Goal: Task Accomplishment & Management: Complete application form

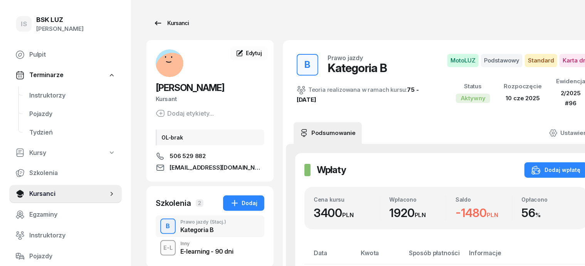
click at [171, 24] on div "Kursanci" at bounding box center [170, 23] width 35 height 9
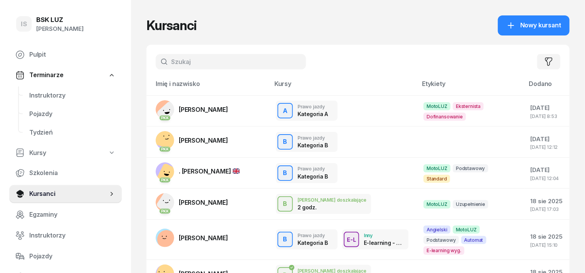
drag, startPoint x: 151, startPoint y: 63, endPoint x: 158, endPoint y: 66, distance: 7.8
click at [156, 63] on input "text" at bounding box center [231, 61] width 150 height 15
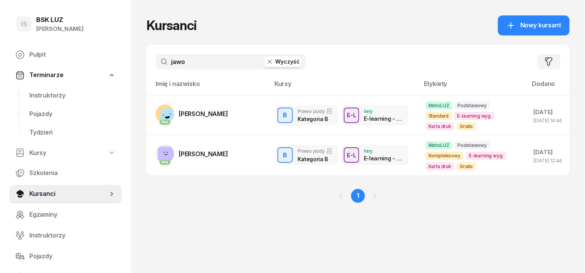
type input "jawo"
click at [266, 62] on icon "button" at bounding box center [270, 62] width 8 height 8
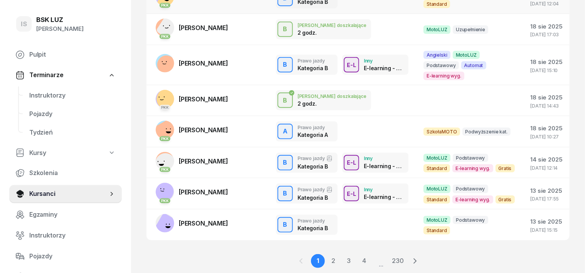
scroll to position [188, 0]
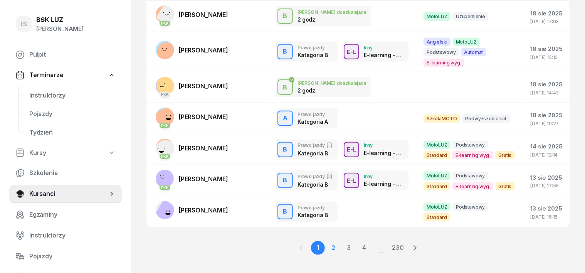
click at [342, 241] on link "2" at bounding box center [349, 248] width 14 height 14
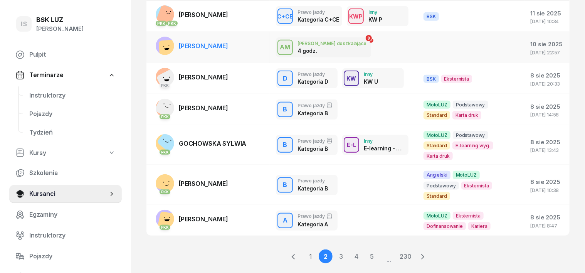
click at [159, 46] on rect at bounding box center [168, 49] width 19 height 19
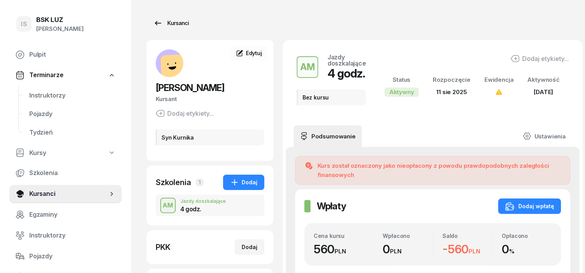
click at [157, 24] on div "Kursanci" at bounding box center [170, 23] width 35 height 9
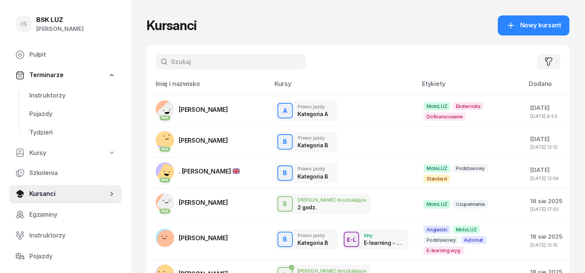
click at [163, 64] on input "text" at bounding box center [231, 61] width 150 height 15
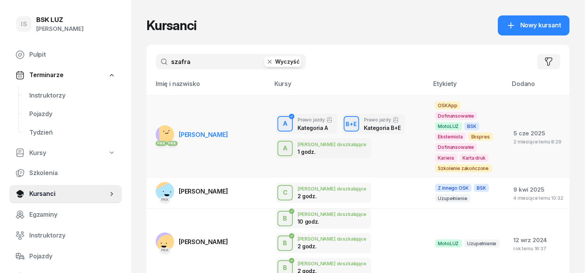
type input "szafra"
click at [159, 124] on rect at bounding box center [168, 132] width 19 height 19
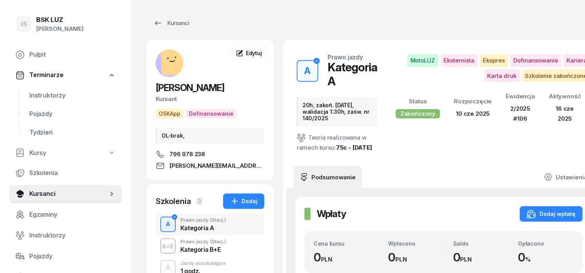
scroll to position [48, 0]
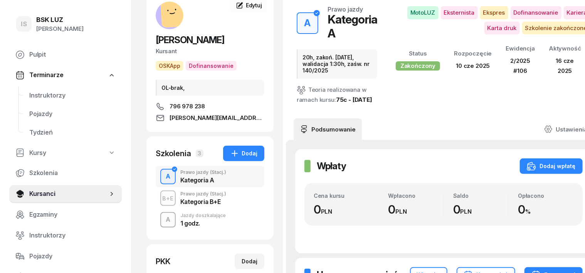
click at [163, 217] on div "A" at bounding box center [168, 219] width 11 height 13
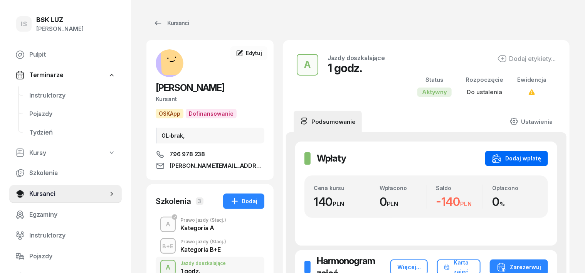
click at [541, 156] on div "Dodaj wpłatę" at bounding box center [516, 158] width 49 height 9
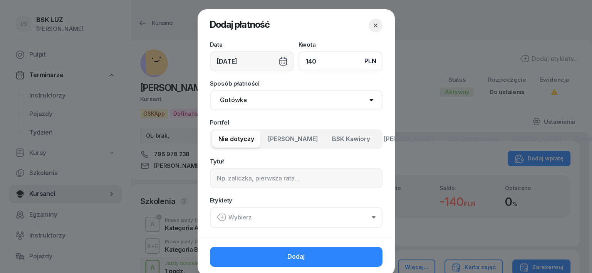
type input "140"
click at [227, 99] on select "Gotówka Karta Przelew Płatności online BLIK" at bounding box center [296, 100] width 173 height 20
select select "transfer"
click at [210, 90] on select "Gotówka Karta Przelew Płatności online BLIK" at bounding box center [296, 100] width 173 height 20
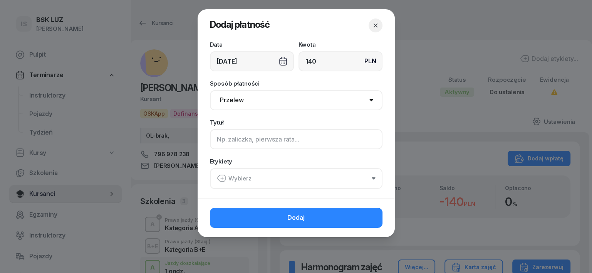
click at [219, 140] on input at bounding box center [296, 139] width 173 height 20
type input "a"
type input "A uzup."
click at [222, 178] on icon "button" at bounding box center [222, 178] width 0 height 3
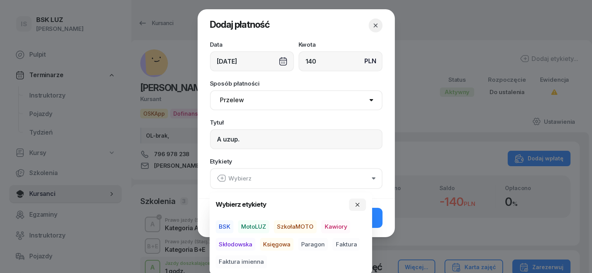
click at [305, 225] on span "SzkołaMOTO" at bounding box center [295, 226] width 43 height 13
click at [310, 244] on span "Paragon" at bounding box center [313, 243] width 30 height 13
click at [360, 205] on icon "button" at bounding box center [358, 204] width 6 height 6
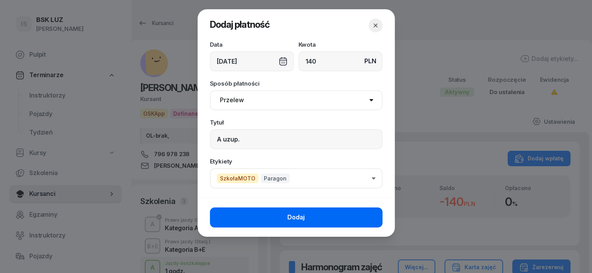
click at [345, 213] on button "Dodaj" at bounding box center [296, 217] width 173 height 20
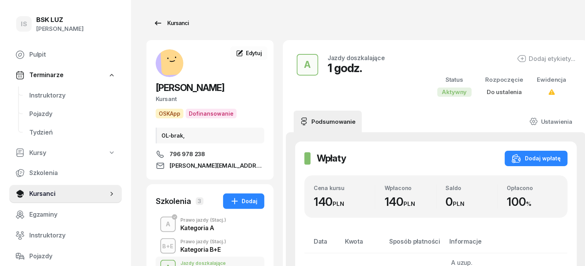
click at [167, 25] on div "Kursanci" at bounding box center [170, 23] width 35 height 9
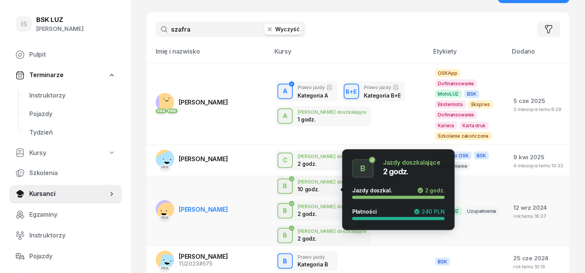
scroll to position [47, 0]
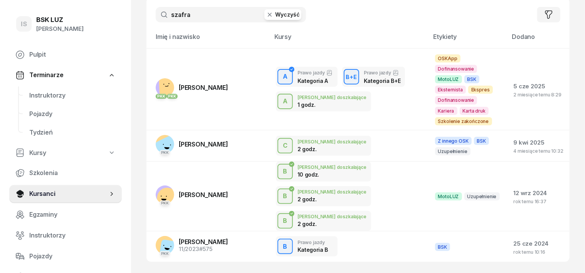
click at [266, 13] on icon "button" at bounding box center [270, 15] width 8 height 8
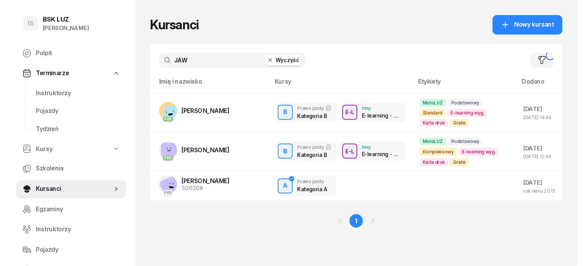
scroll to position [0, 0]
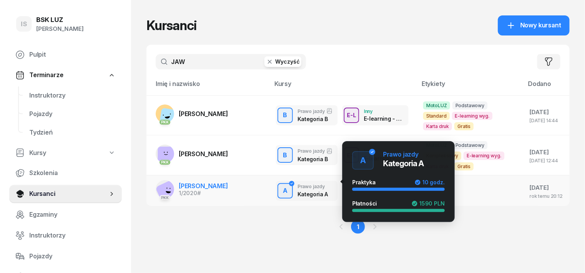
type input "JAW"
click at [280, 184] on div "A" at bounding box center [285, 190] width 11 height 13
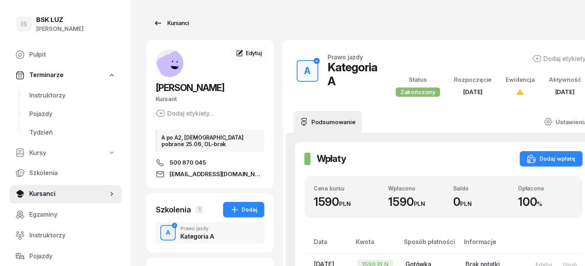
click at [164, 23] on div "Kursanci" at bounding box center [170, 23] width 35 height 9
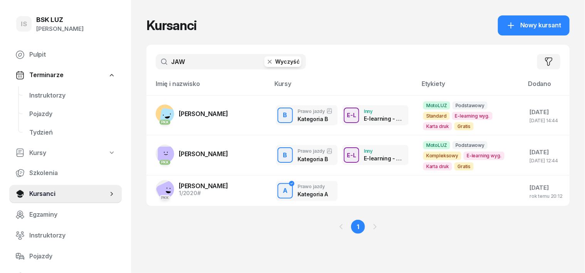
click at [201, 62] on input "JAW" at bounding box center [231, 61] width 150 height 15
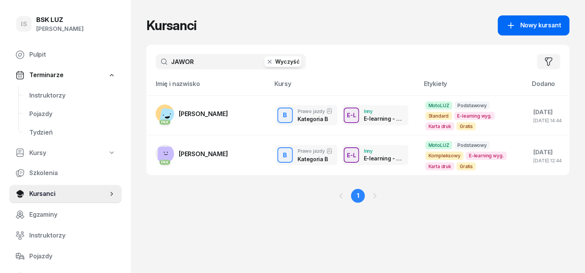
type input "JAWOR"
click at [543, 21] on span "Nowy kursant" at bounding box center [540, 25] width 41 height 10
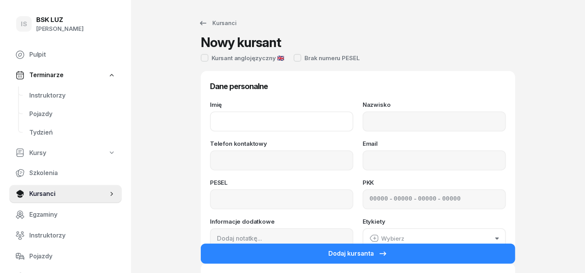
click at [219, 128] on input "Imię" at bounding box center [281, 121] width 143 height 20
type input "[PERSON_NAME], [PERSON_NAME]"
click at [375, 122] on input "Nazwisko" at bounding box center [434, 121] width 143 height 20
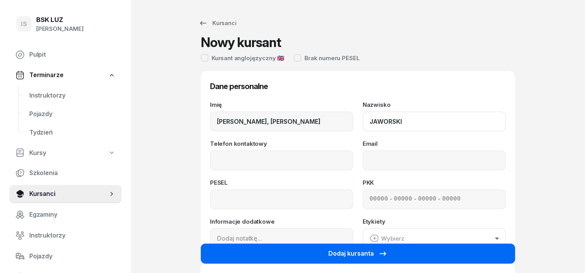
type input "JAWORSKI"
click at [413, 253] on button "Dodaj kursanta" at bounding box center [358, 254] width 315 height 20
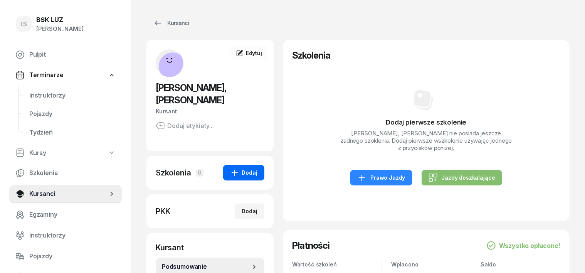
click at [233, 175] on div "Dodaj" at bounding box center [243, 172] width 27 height 9
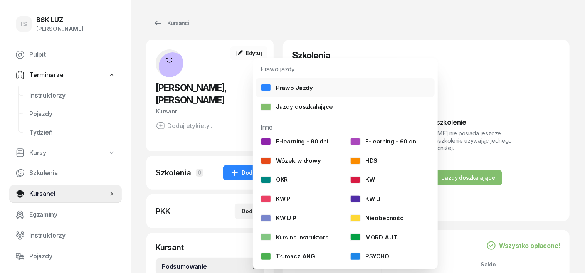
click at [308, 84] on div "Prawo Jazdy" at bounding box center [287, 88] width 52 height 10
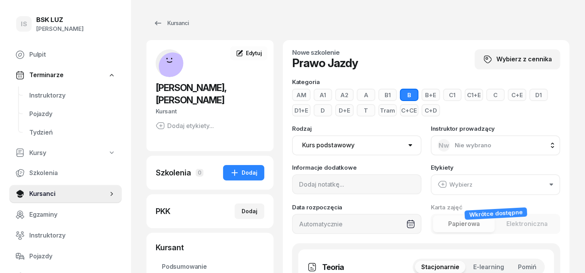
click at [357, 96] on button "A" at bounding box center [366, 95] width 19 height 12
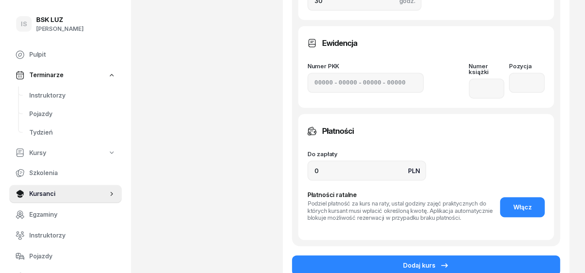
scroll to position [433, 0]
click at [308, 160] on input "0" at bounding box center [367, 170] width 119 height 20
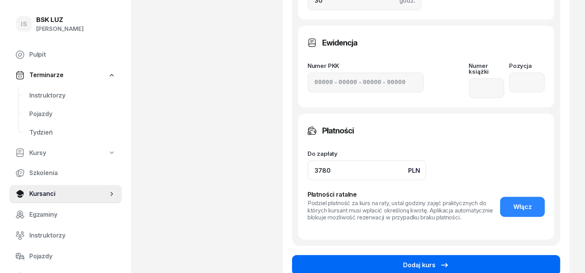
type input "3780"
click at [511, 255] on button "Dodaj kurs" at bounding box center [426, 265] width 268 height 20
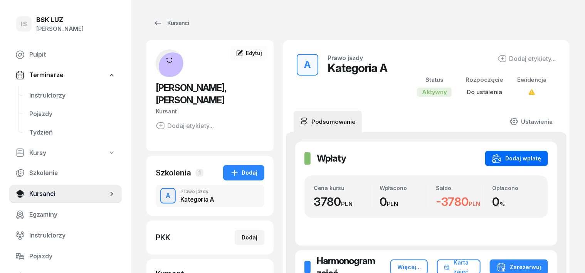
click at [541, 154] on div "Dodaj wpłatę" at bounding box center [516, 158] width 49 height 9
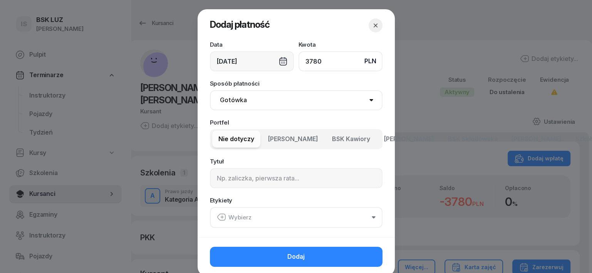
type input "3780"
click at [227, 100] on select "Gotówka Karta Przelew Płatności online BLIK" at bounding box center [296, 100] width 173 height 20
select select "transfer"
click at [210, 90] on select "Gotówka Karta Przelew Płatności online BLIK" at bounding box center [296, 100] width 173 height 20
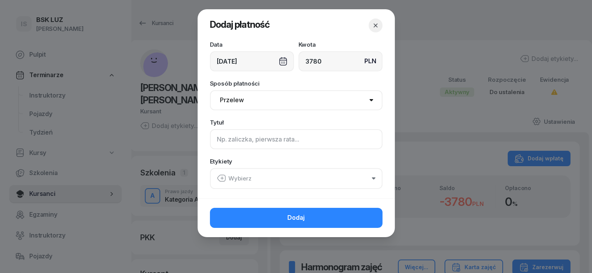
click at [216, 140] on input at bounding box center [296, 139] width 173 height 20
type input "A"
click at [219, 179] on icon "button" at bounding box center [221, 177] width 9 height 9
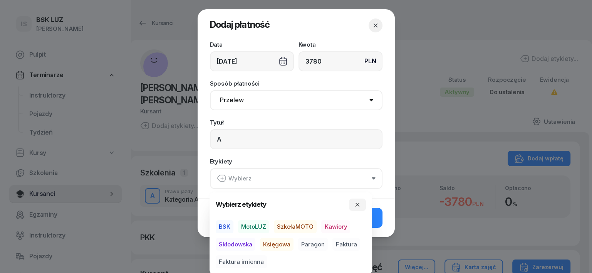
click at [299, 224] on span "SzkołaMOTO" at bounding box center [295, 226] width 43 height 13
click at [313, 242] on span "Paragon" at bounding box center [313, 243] width 30 height 13
click at [359, 205] on icon "button" at bounding box center [358, 204] width 4 height 4
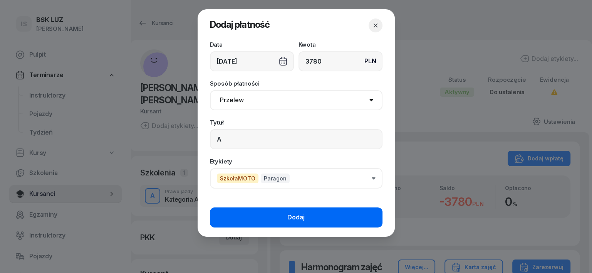
click at [363, 224] on button "Dodaj" at bounding box center [296, 217] width 173 height 20
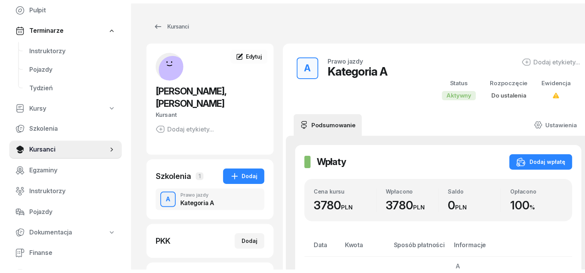
scroll to position [96, 0]
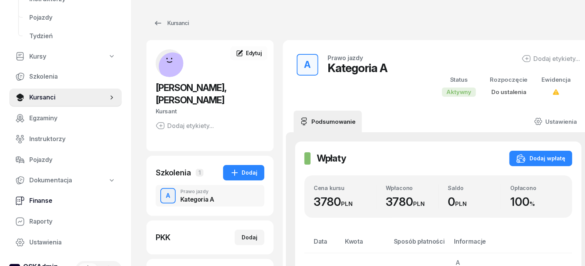
click at [45, 202] on span "Finanse" at bounding box center [72, 201] width 86 height 10
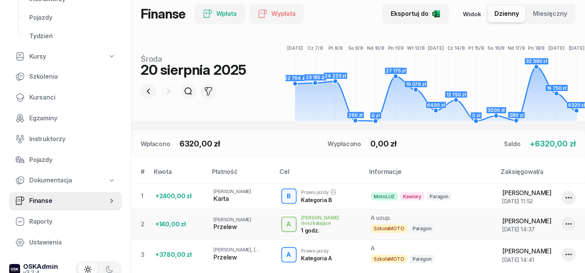
scroll to position [145, 0]
